Goal: Check status: Check status

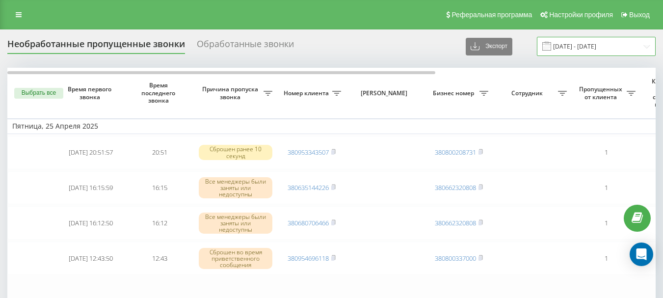
click at [617, 42] on input "25.04.2025 - 25.04.2025" at bounding box center [596, 46] width 119 height 19
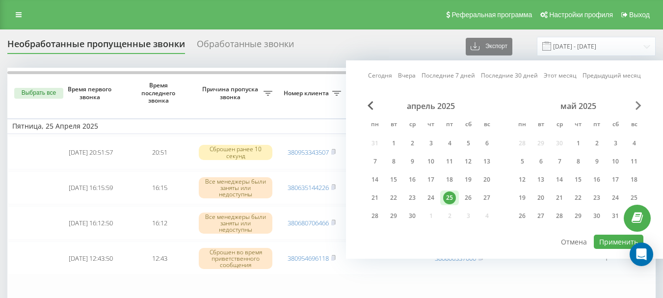
click at [636, 104] on span "Next Month" at bounding box center [638, 105] width 6 height 9
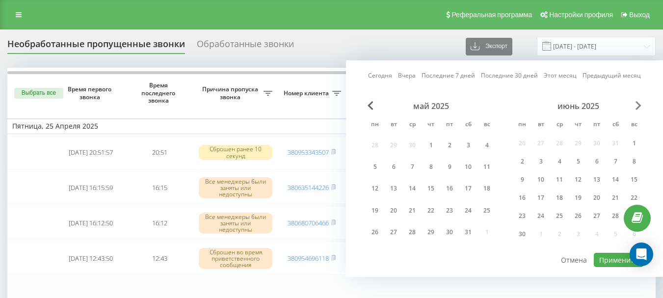
click at [636, 104] on span "Next Month" at bounding box center [638, 105] width 6 height 9
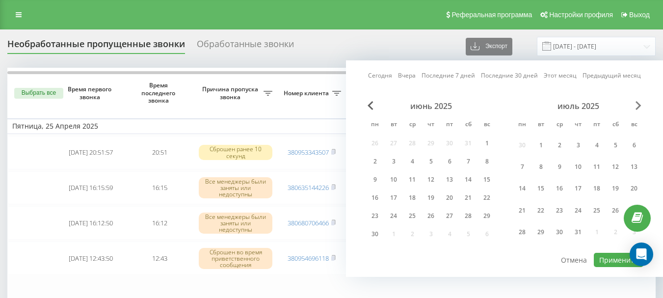
click at [636, 104] on span "Next Month" at bounding box center [638, 105] width 6 height 9
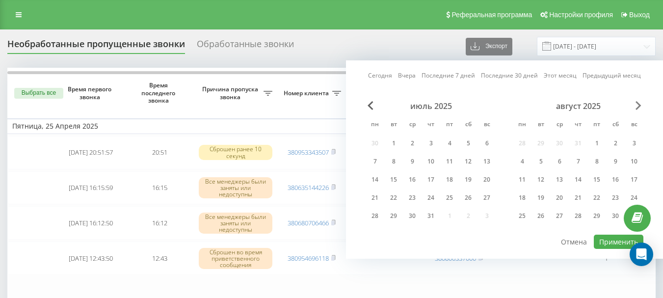
click at [636, 104] on span "Next Month" at bounding box center [638, 105] width 6 height 9
click at [395, 195] on div "23" at bounding box center [393, 197] width 13 height 13
click at [378, 196] on div "22" at bounding box center [374, 197] width 13 height 13
click at [608, 243] on button "Применить" at bounding box center [619, 241] width 50 height 14
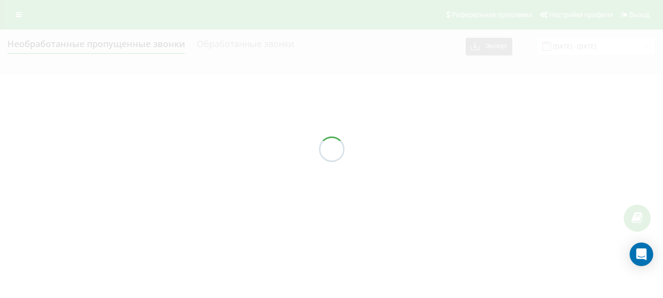
type input "22.09.2025 - 23.09.2025"
